Goal: Find specific page/section: Find specific page/section

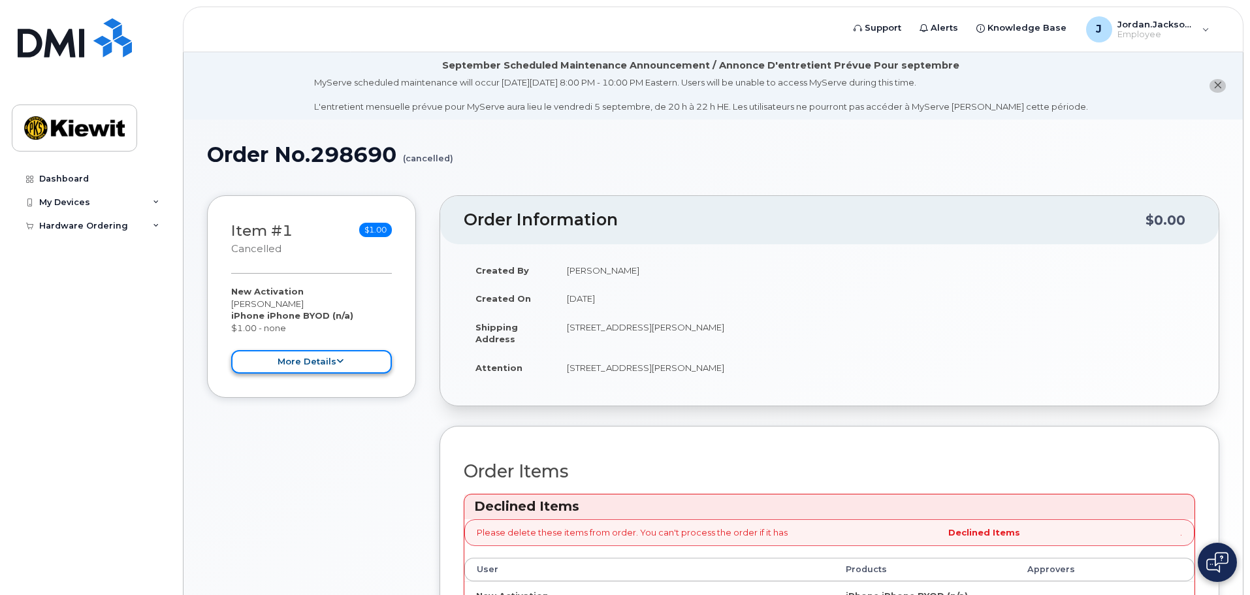
click at [359, 358] on button "more details" at bounding box center [311, 362] width 161 height 24
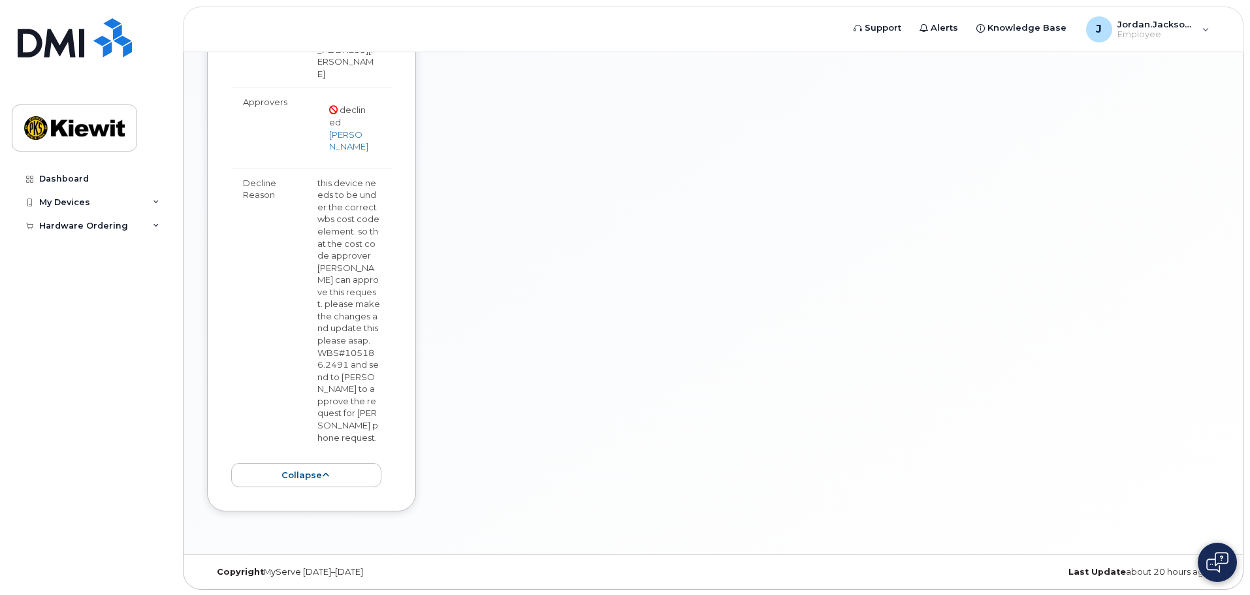
scroll to position [762, 0]
click at [324, 478] on button "collapse" at bounding box center [306, 474] width 150 height 24
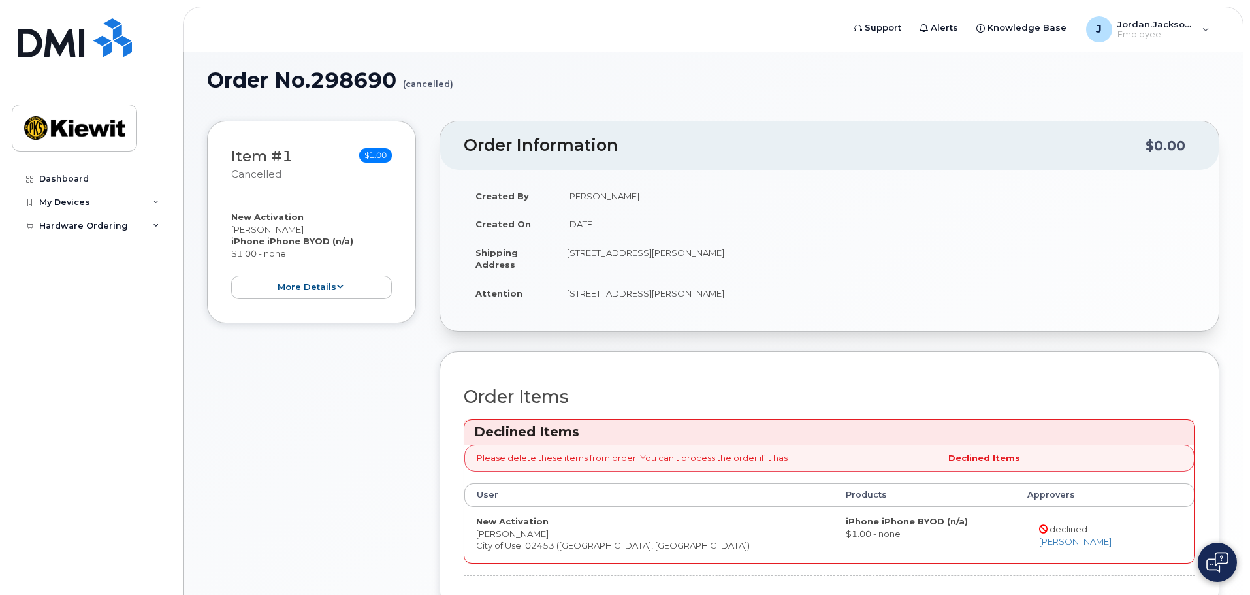
scroll to position [0, 0]
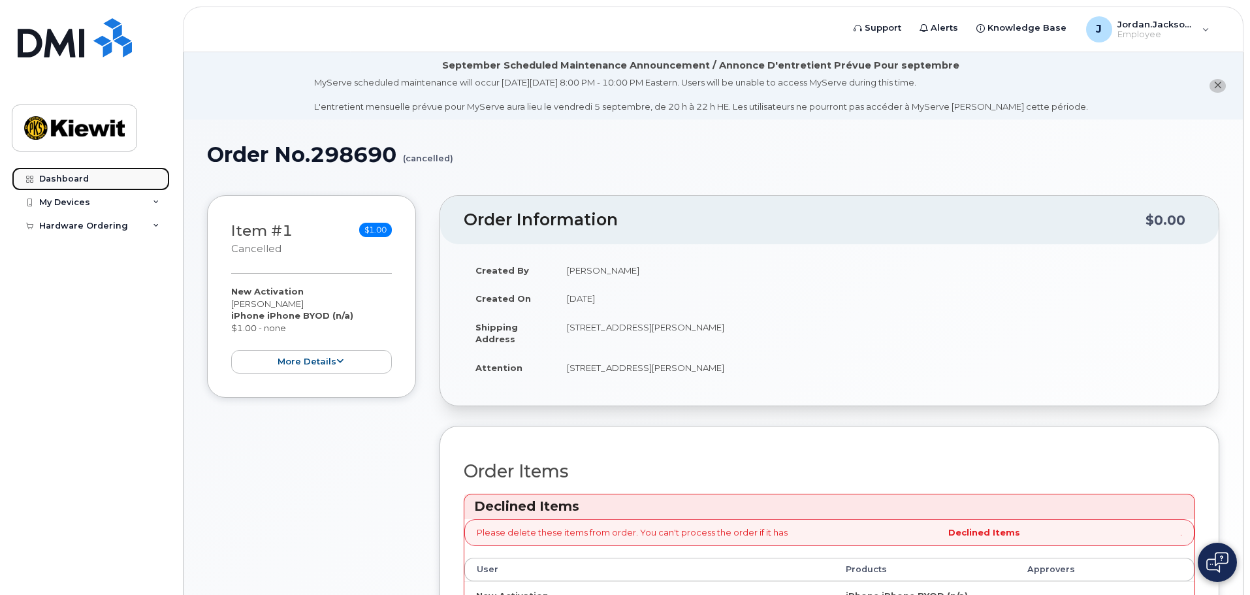
click at [81, 181] on div "Dashboard" at bounding box center [64, 179] width 50 height 10
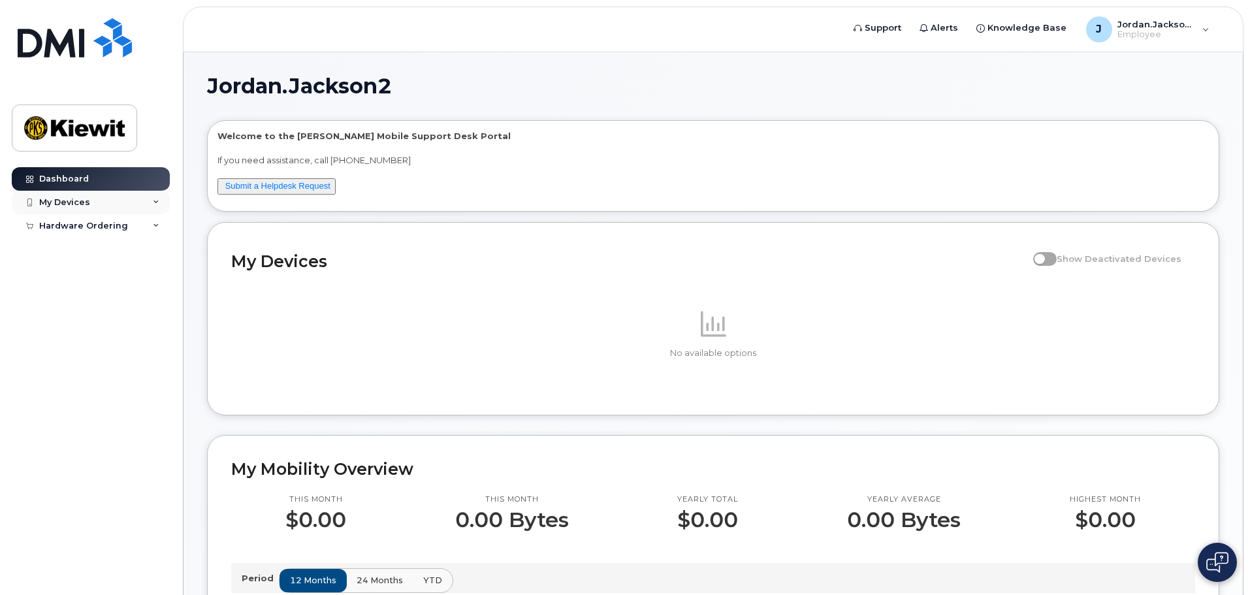
click at [156, 200] on icon at bounding box center [156, 202] width 7 height 7
